Goal: Transaction & Acquisition: Book appointment/travel/reservation

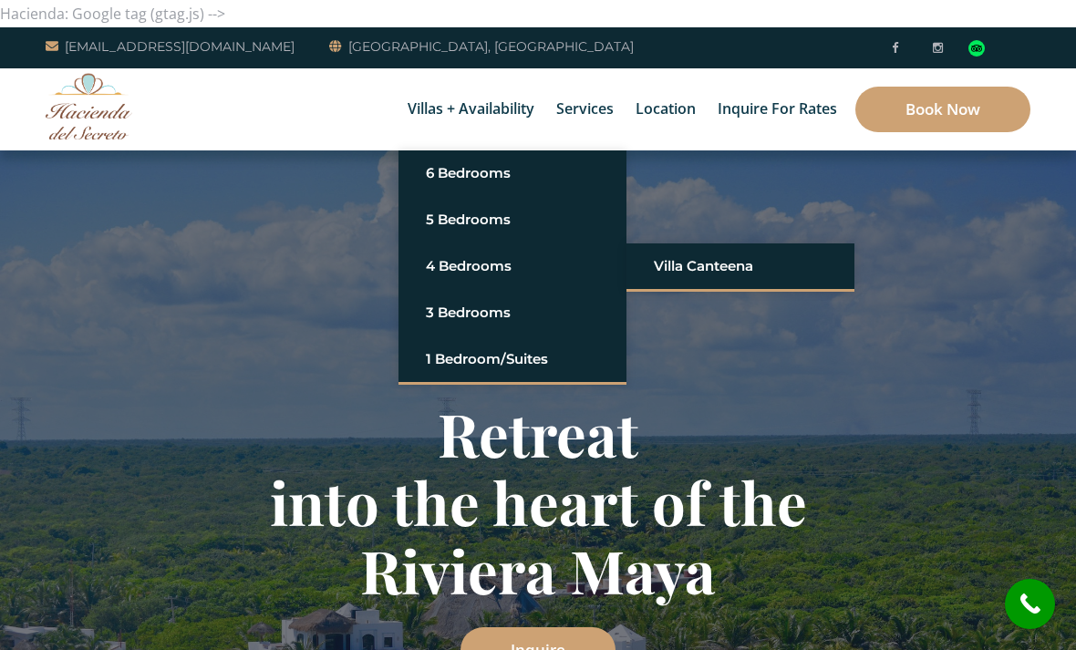
click at [688, 265] on link "Villa Canteena" at bounding box center [740, 266] width 173 height 33
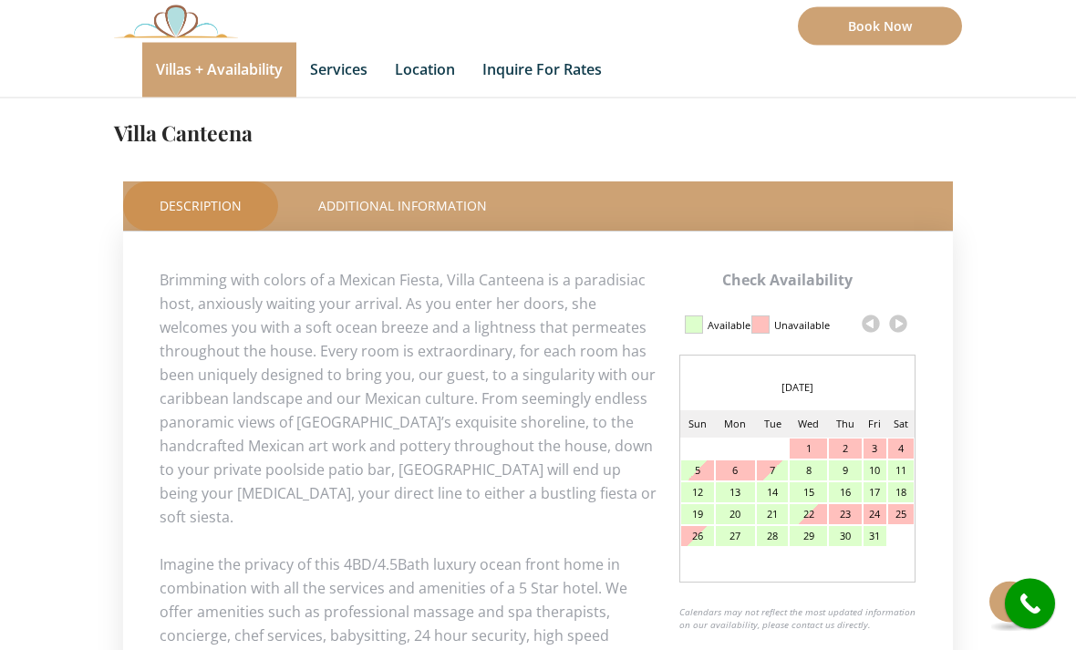
scroll to position [705, 0]
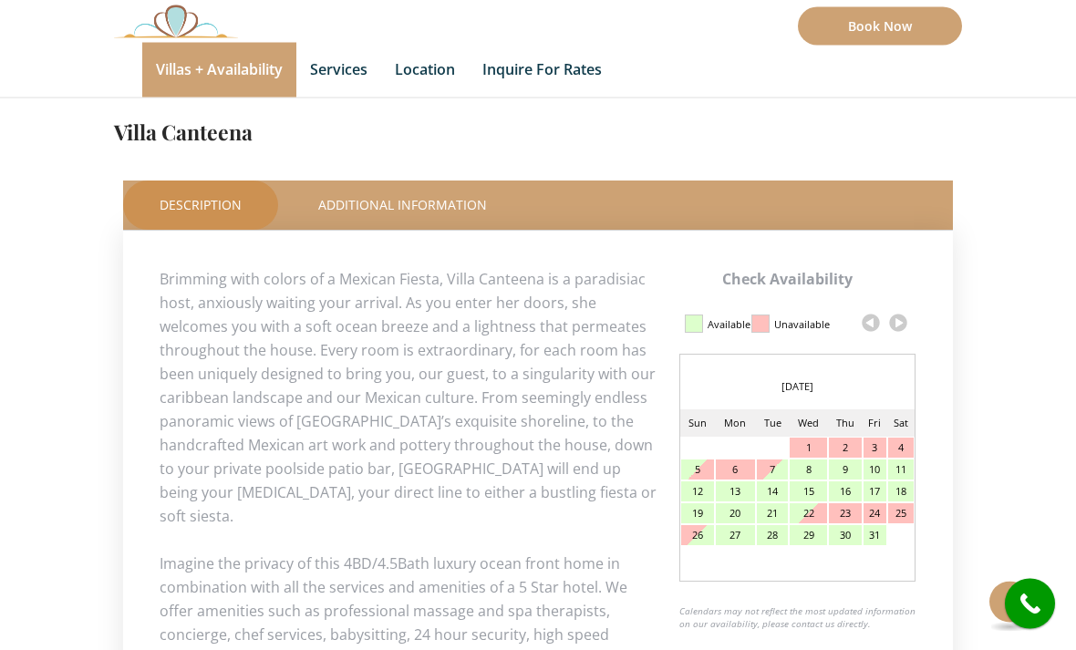
click at [891, 327] on link at bounding box center [898, 323] width 27 height 27
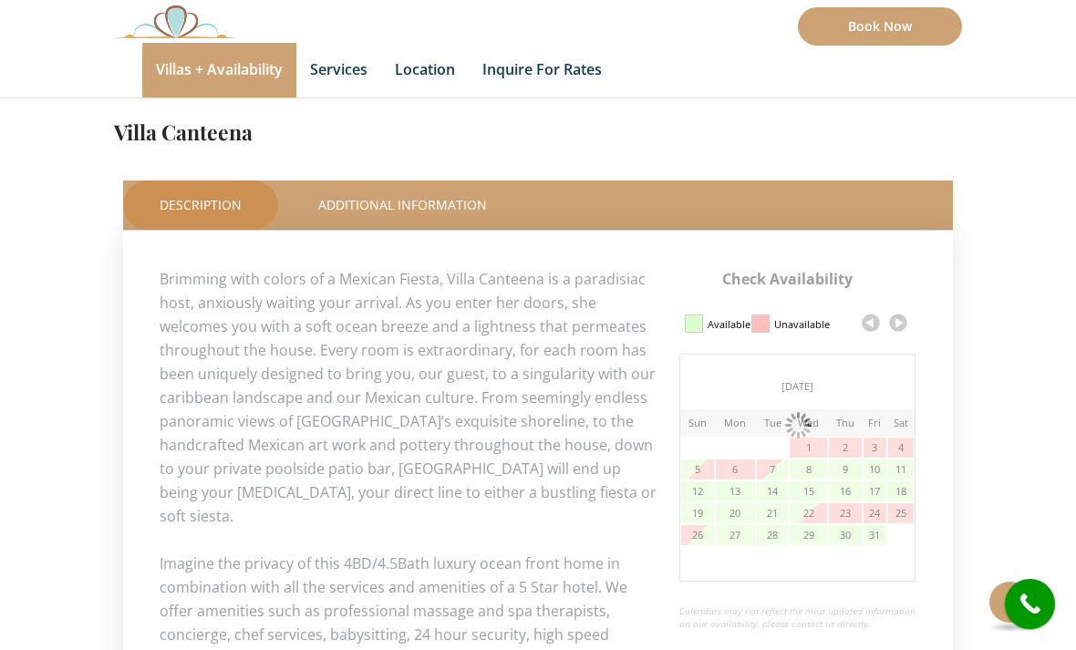
click at [893, 328] on link at bounding box center [898, 322] width 27 height 27
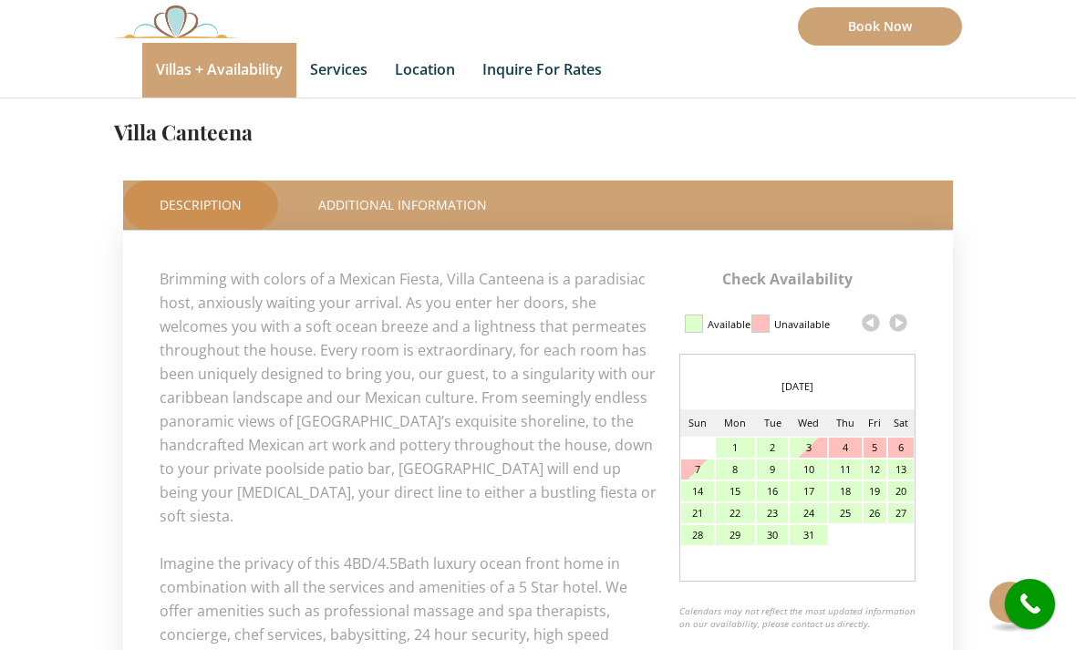
click at [898, 320] on link at bounding box center [898, 322] width 27 height 27
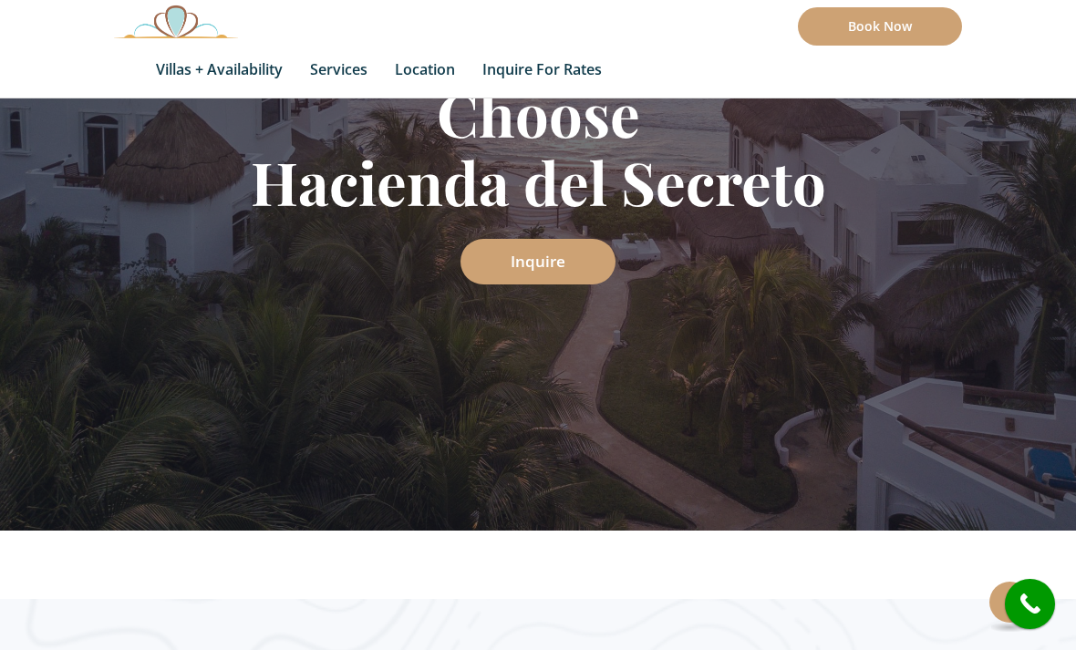
scroll to position [321, 0]
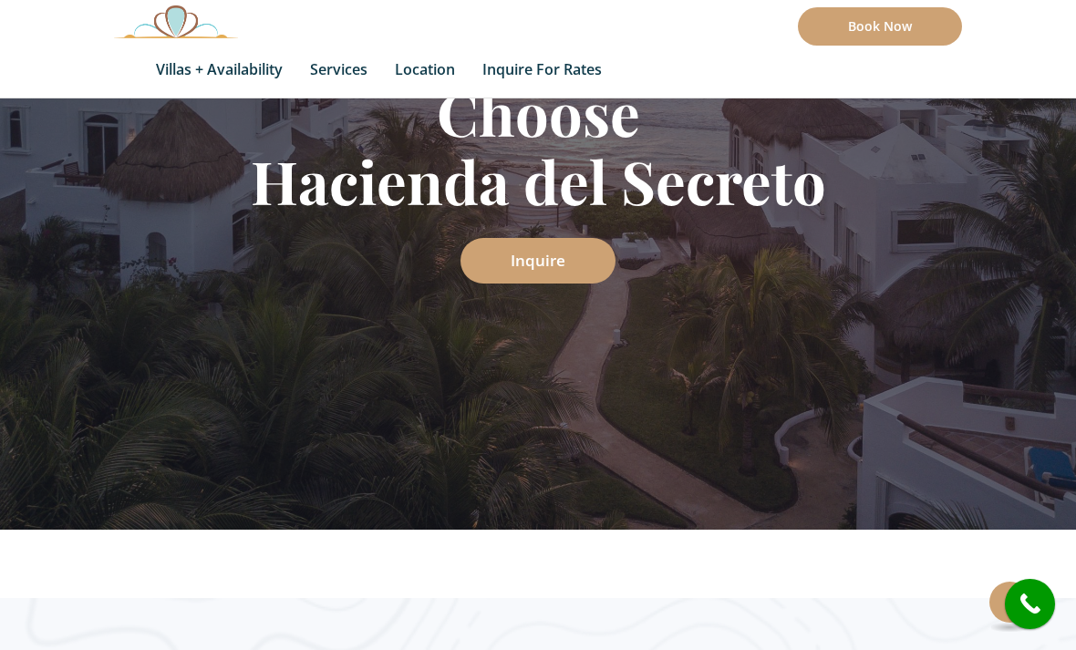
click at [878, 33] on link "Book Now" at bounding box center [880, 26] width 164 height 38
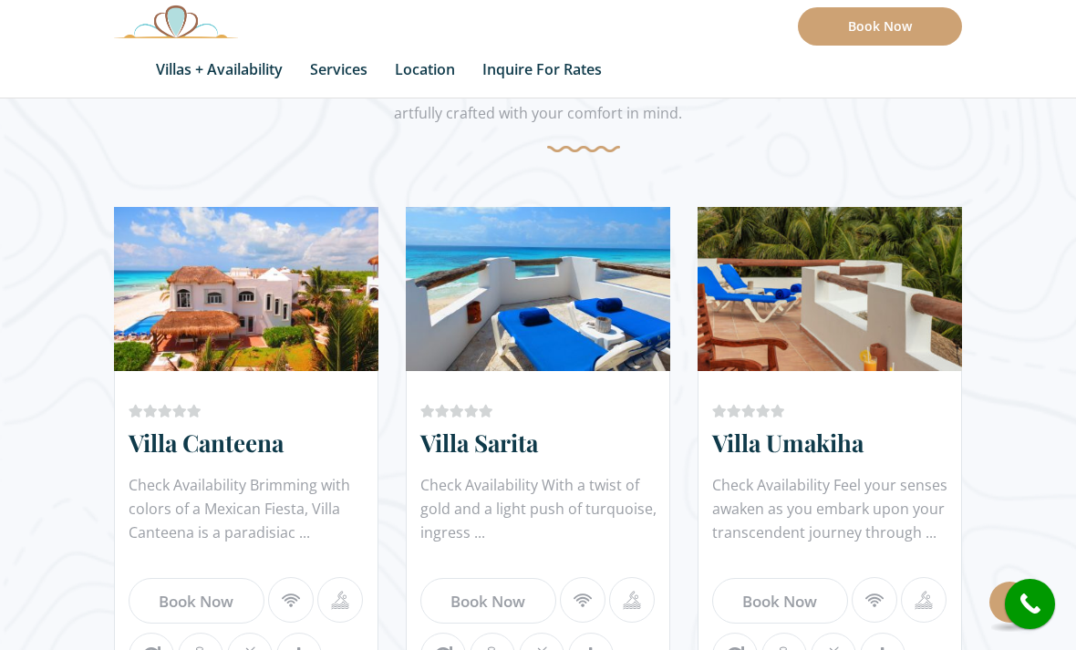
scroll to position [976, 0]
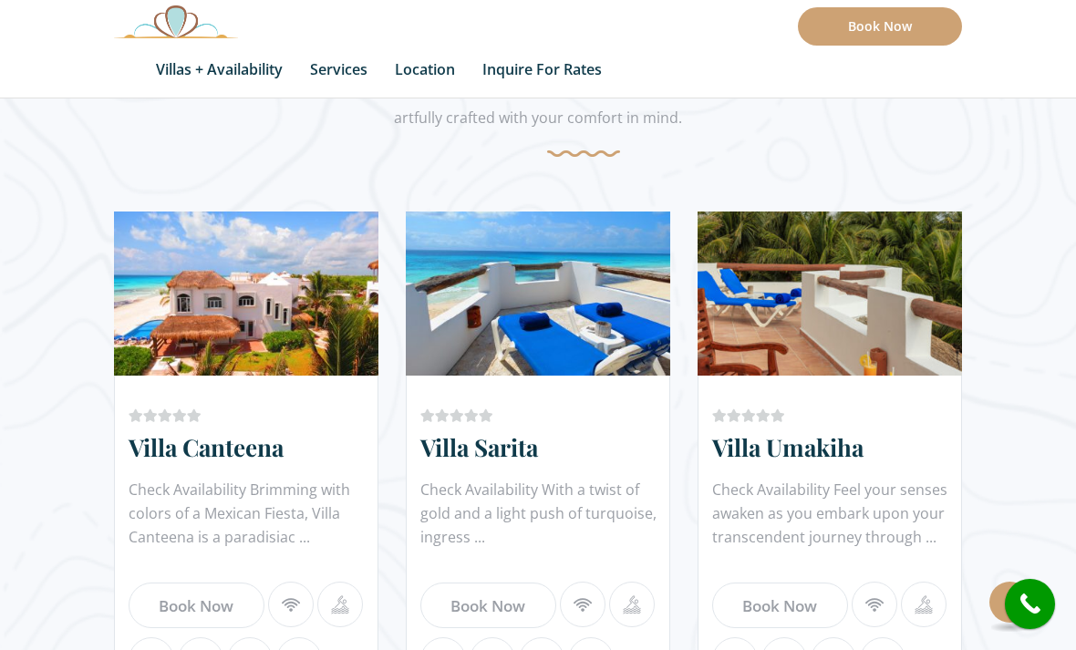
click at [188, 602] on link "Book Now" at bounding box center [197, 606] width 136 height 46
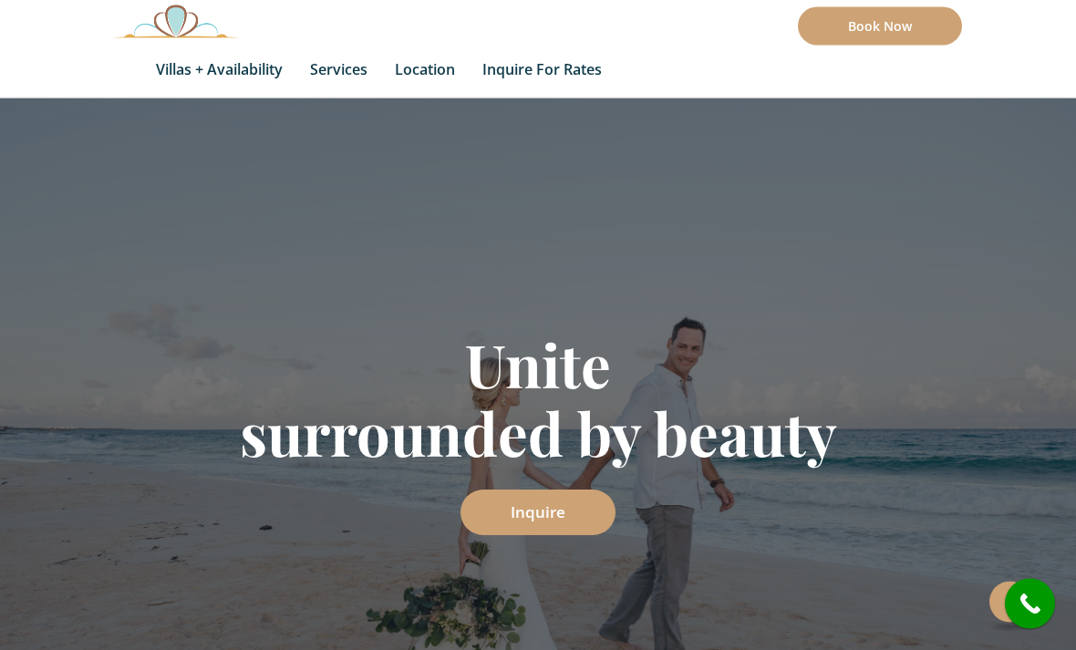
scroll to position [0, 0]
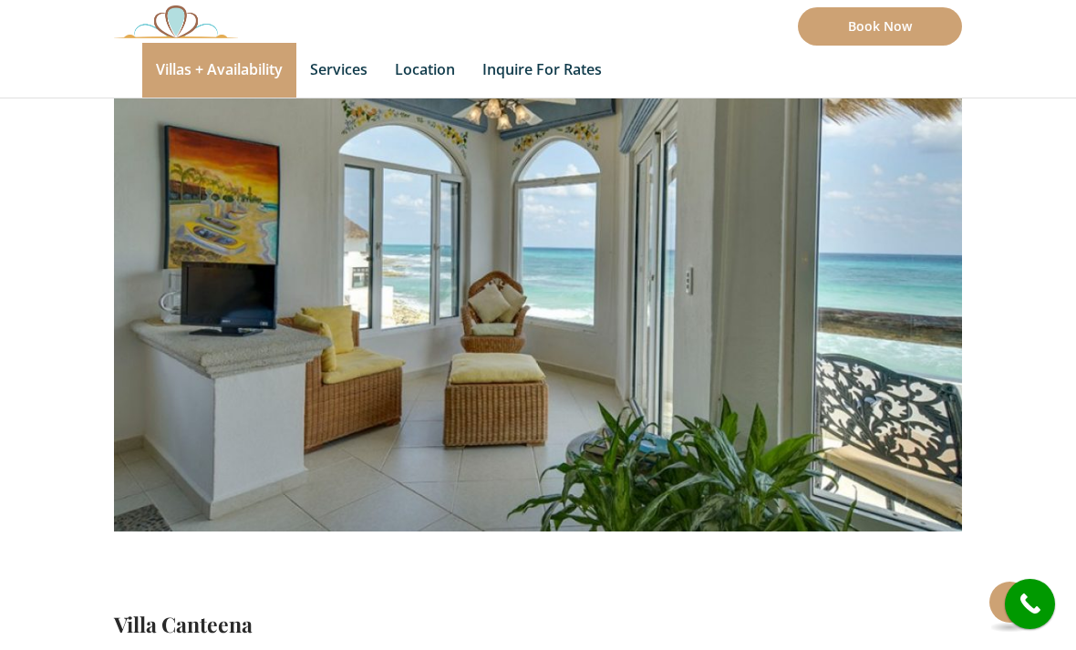
scroll to position [213, 0]
